Goal: Task Accomplishment & Management: Manage account settings

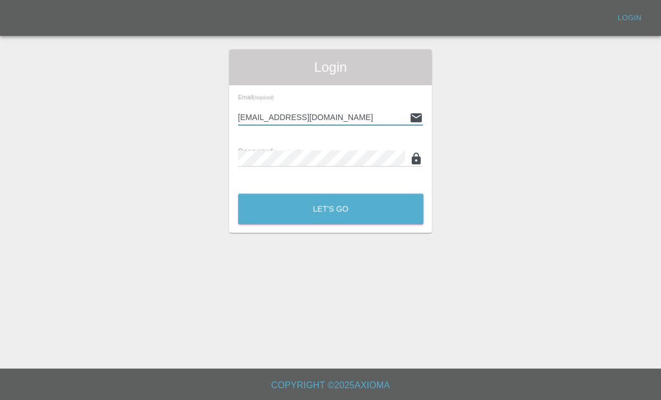
type input "[EMAIL_ADDRESS][DOMAIN_NAME]"
click at [328, 143] on div "Password (required)" at bounding box center [331, 150] width 186 height 31
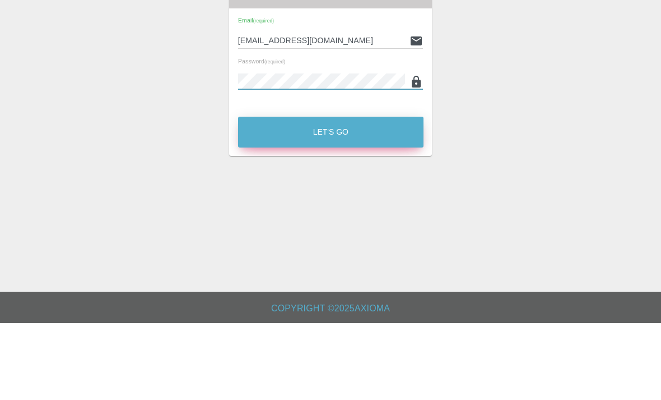
click at [363, 193] on button "Let's Go" at bounding box center [331, 208] width 186 height 31
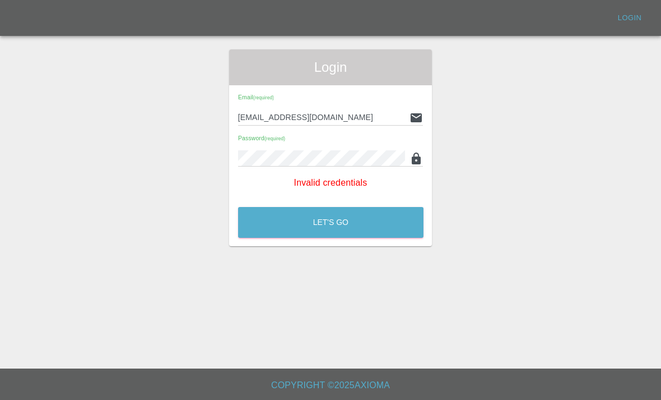
click at [423, 152] on icon at bounding box center [416, 158] width 13 height 13
click at [331, 207] on button "Let's Go" at bounding box center [331, 222] width 186 height 31
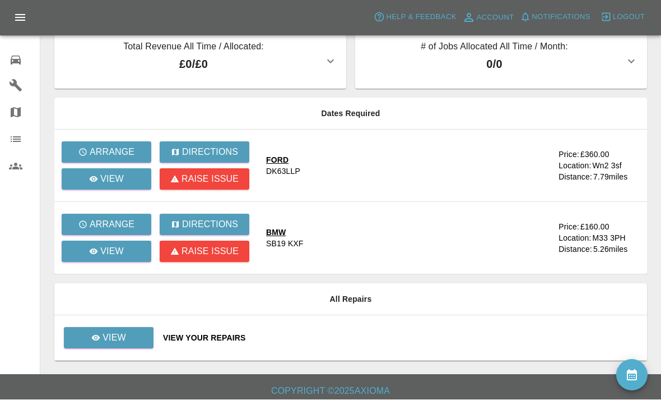
scroll to position [16, 0]
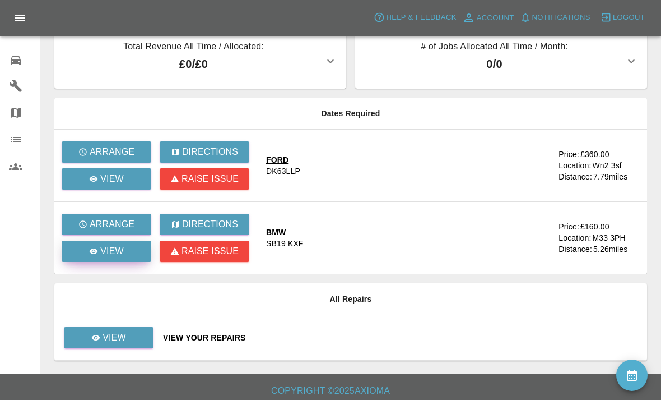
click at [100, 249] on p "View" at bounding box center [112, 250] width 24 height 13
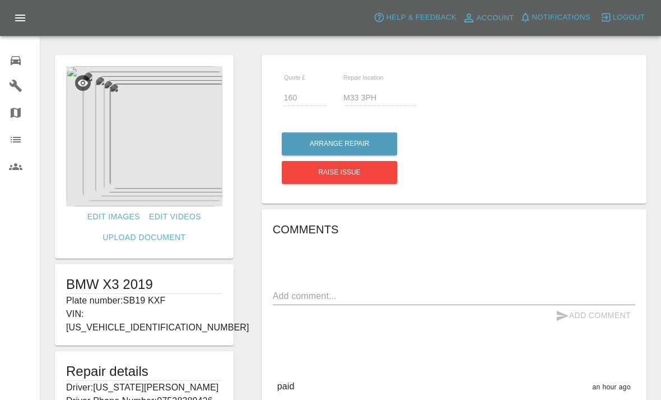
click at [132, 170] on img at bounding box center [144, 136] width 156 height 140
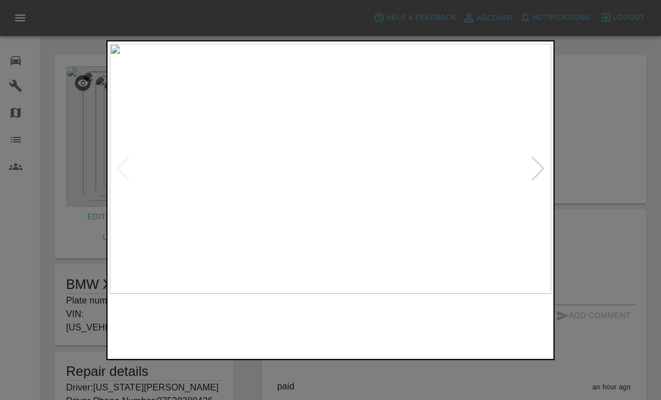
click at [530, 165] on img at bounding box center [331, 168] width 442 height 251
click at [548, 168] on img at bounding box center [331, 168] width 442 height 251
click at [184, 319] on img at bounding box center [163, 325] width 106 height 52
click at [275, 331] on img at bounding box center [275, 325] width 106 height 52
click at [396, 340] on img at bounding box center [387, 325] width 106 height 52
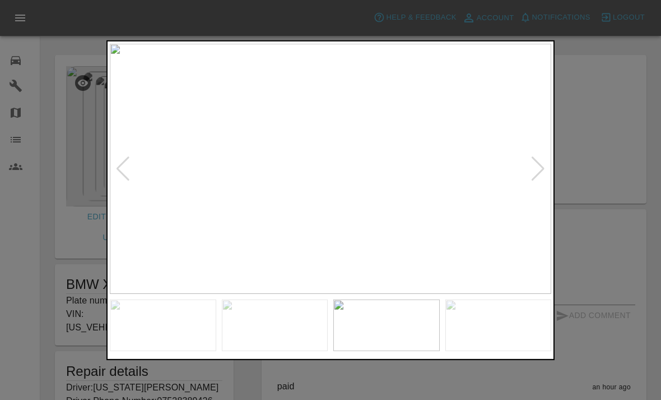
click at [484, 339] on img at bounding box center [499, 325] width 106 height 52
click at [402, 337] on img at bounding box center [387, 325] width 106 height 52
click at [292, 366] on div at bounding box center [330, 200] width 661 height 400
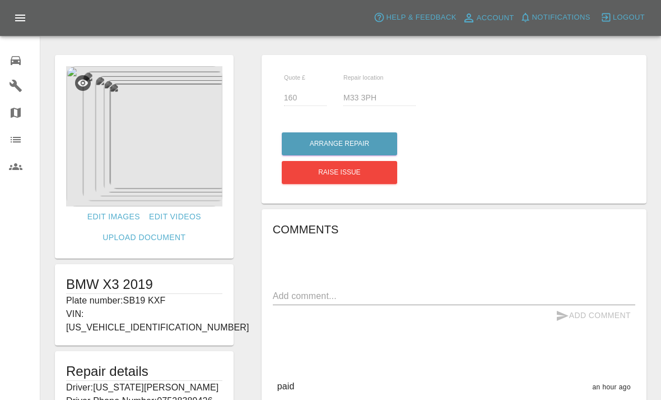
click at [121, 158] on img at bounding box center [144, 136] width 156 height 140
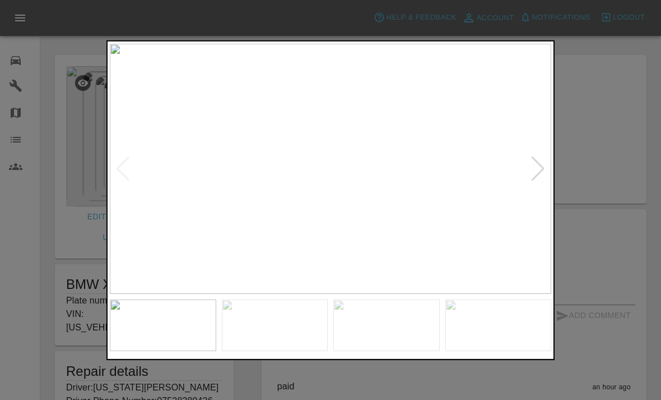
click at [543, 162] on div at bounding box center [538, 168] width 15 height 25
click at [541, 166] on div at bounding box center [538, 168] width 15 height 25
click at [534, 178] on div at bounding box center [538, 168] width 15 height 25
click at [534, 169] on div at bounding box center [538, 168] width 15 height 25
click at [537, 161] on div at bounding box center [538, 168] width 15 height 25
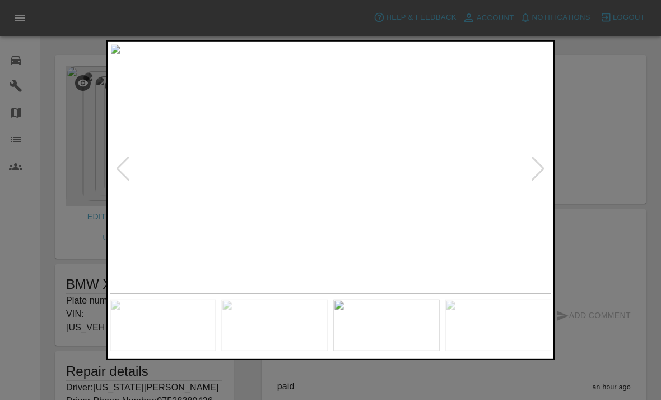
click at [596, 238] on div at bounding box center [330, 200] width 661 height 400
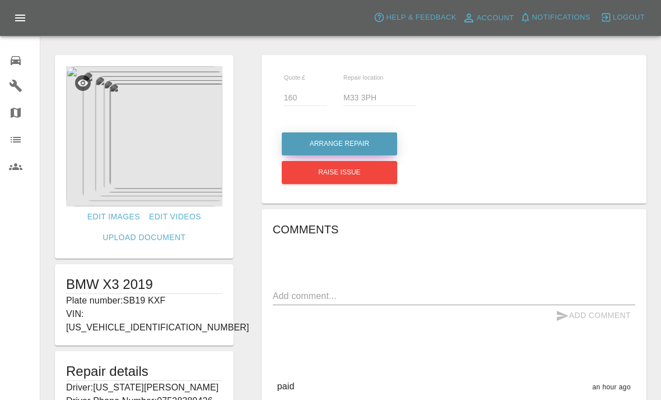
click at [377, 137] on button "Arrange Repair" at bounding box center [339, 143] width 115 height 23
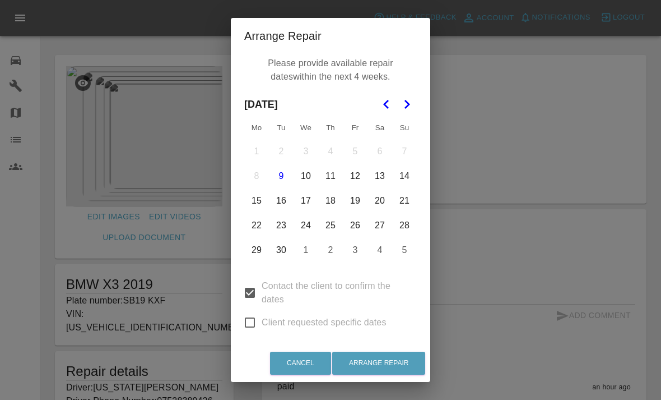
click at [339, 207] on button "18" at bounding box center [331, 201] width 24 height 24
click at [360, 209] on button "19" at bounding box center [356, 201] width 24 height 24
click at [379, 205] on button "20" at bounding box center [380, 201] width 24 height 24
click at [363, 361] on button "Arrange Repair" at bounding box center [378, 362] width 93 height 23
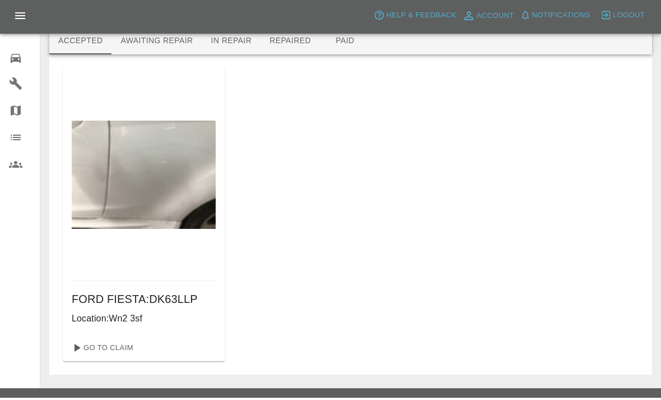
scroll to position [6, 0]
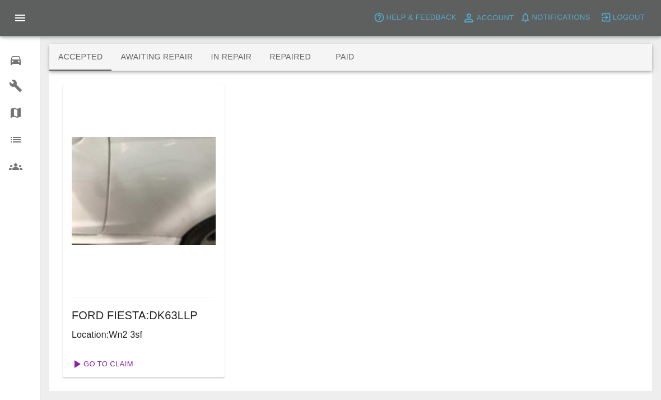
click at [136, 364] on link "Go To Claim" at bounding box center [101, 364] width 69 height 18
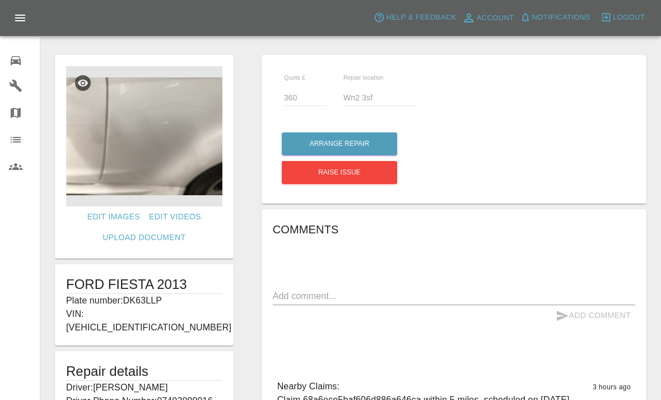
click at [143, 172] on img at bounding box center [144, 136] width 156 height 140
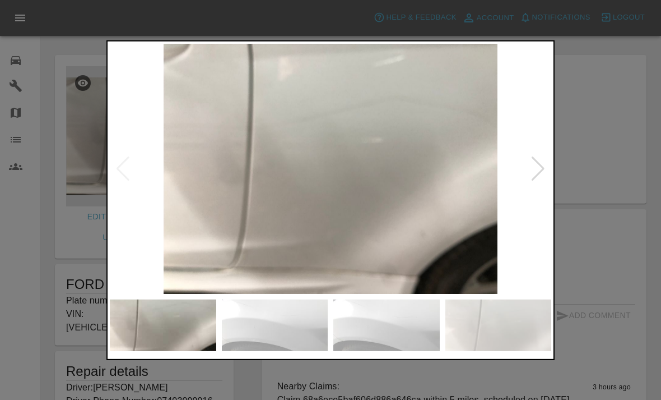
click at [310, 258] on img at bounding box center [331, 168] width 442 height 251
click at [529, 188] on img at bounding box center [331, 168] width 442 height 251
click at [532, 181] on div at bounding box center [538, 168] width 15 height 25
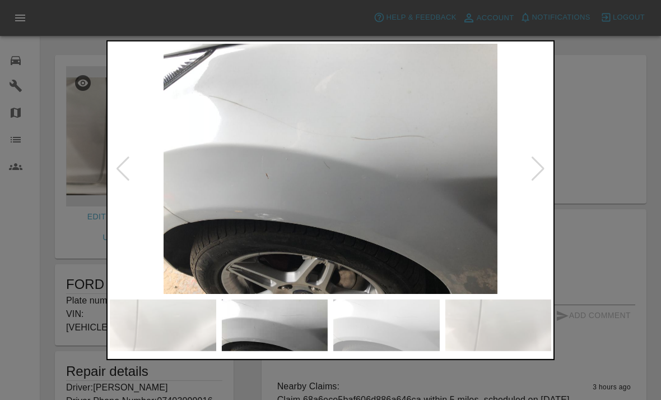
click at [538, 181] on div at bounding box center [538, 168] width 15 height 25
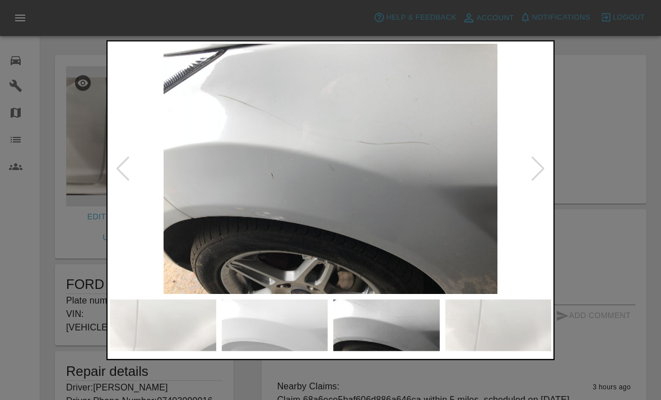
click at [532, 198] on img at bounding box center [331, 168] width 442 height 251
click at [537, 181] on div at bounding box center [538, 168] width 15 height 25
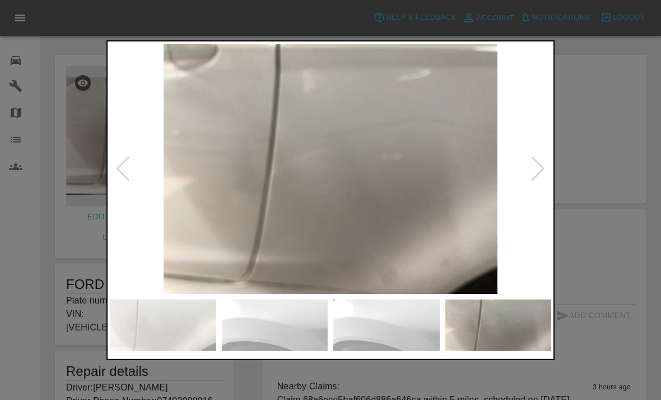
click at [533, 181] on div at bounding box center [538, 168] width 15 height 25
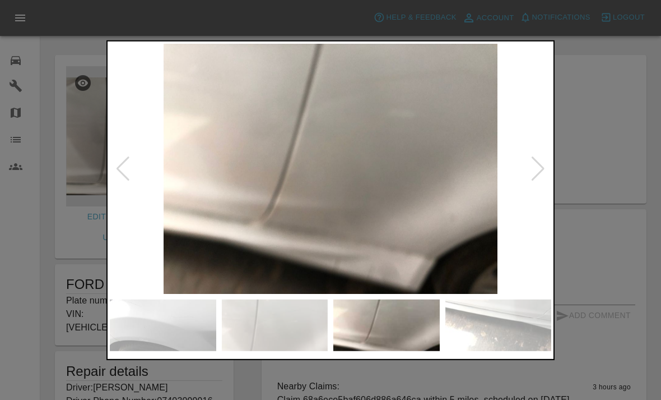
click at [529, 190] on img at bounding box center [331, 168] width 442 height 251
click at [536, 181] on div at bounding box center [538, 168] width 15 height 25
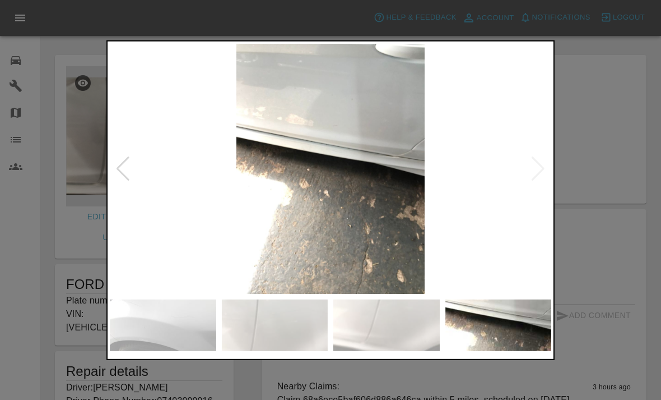
click at [536, 191] on img at bounding box center [331, 168] width 442 height 251
click at [534, 190] on img at bounding box center [331, 168] width 442 height 251
click at [583, 299] on div at bounding box center [330, 200] width 661 height 400
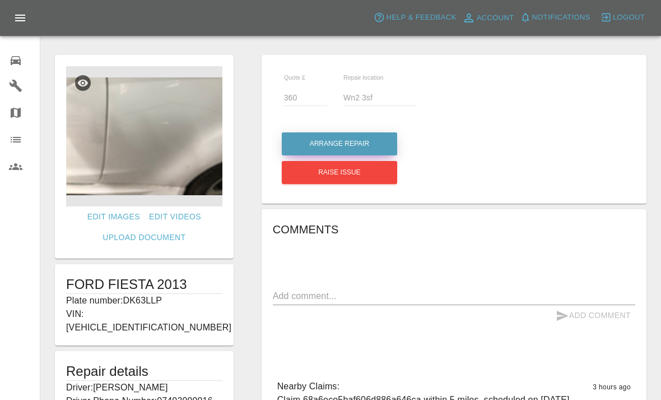
click at [372, 135] on button "Arrange Repair" at bounding box center [339, 143] width 115 height 23
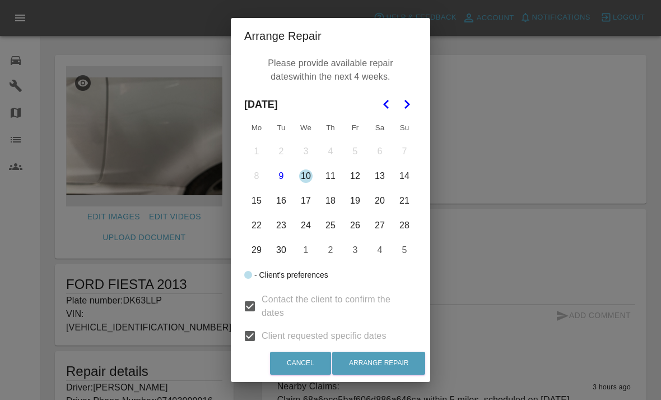
click at [331, 197] on button "18" at bounding box center [331, 201] width 24 height 24
click at [341, 204] on button "18" at bounding box center [331, 201] width 24 height 24
click at [344, 197] on button "19" at bounding box center [356, 201] width 24 height 24
click at [330, 203] on button "18" at bounding box center [331, 201] width 24 height 24
click at [383, 200] on button "20" at bounding box center [380, 201] width 24 height 24
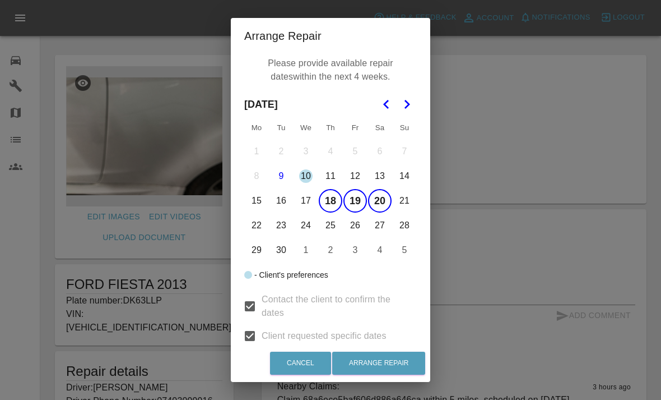
click at [307, 228] on button "24" at bounding box center [306, 226] width 24 height 24
click at [329, 229] on button "25" at bounding box center [331, 226] width 24 height 24
click at [395, 356] on button "Arrange Repair" at bounding box center [378, 362] width 93 height 23
